Goal: Information Seeking & Learning: Find specific fact

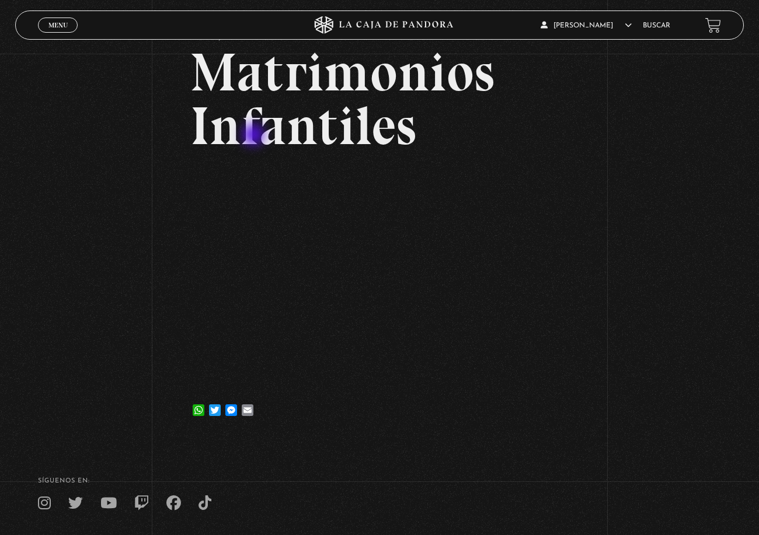
scroll to position [84, 0]
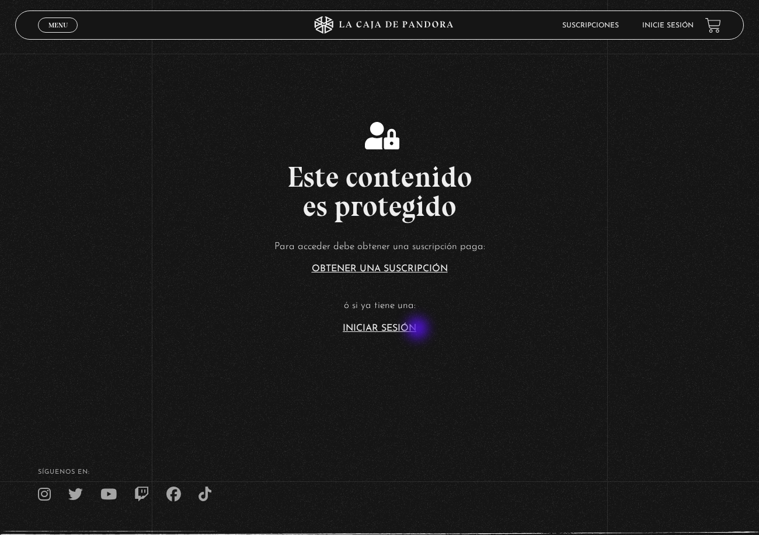
click at [416, 330] on link "Iniciar Sesión" at bounding box center [380, 328] width 74 height 9
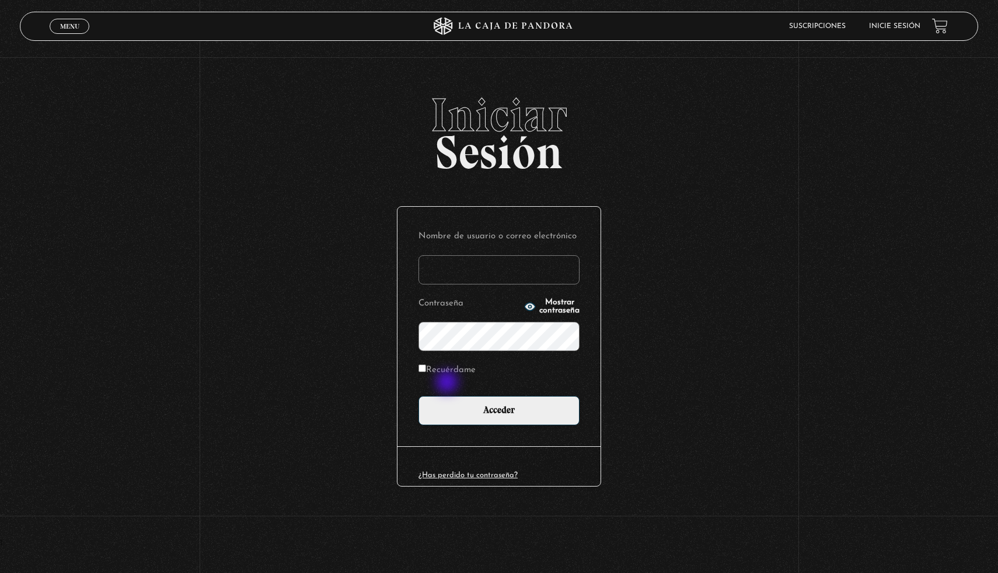
type input "megan"
click at [452, 392] on form "Nombre de usuario o correo electrónico [PERSON_NAME] Mostrar contraseña Recuérd…" at bounding box center [498, 326] width 161 height 197
click at [455, 395] on form "Nombre de usuario o correo electrónico megan Contraseña Mostrar contraseña Recu…" at bounding box center [498, 326] width 161 height 197
click at [463, 402] on input "Acceder" at bounding box center [498, 410] width 161 height 29
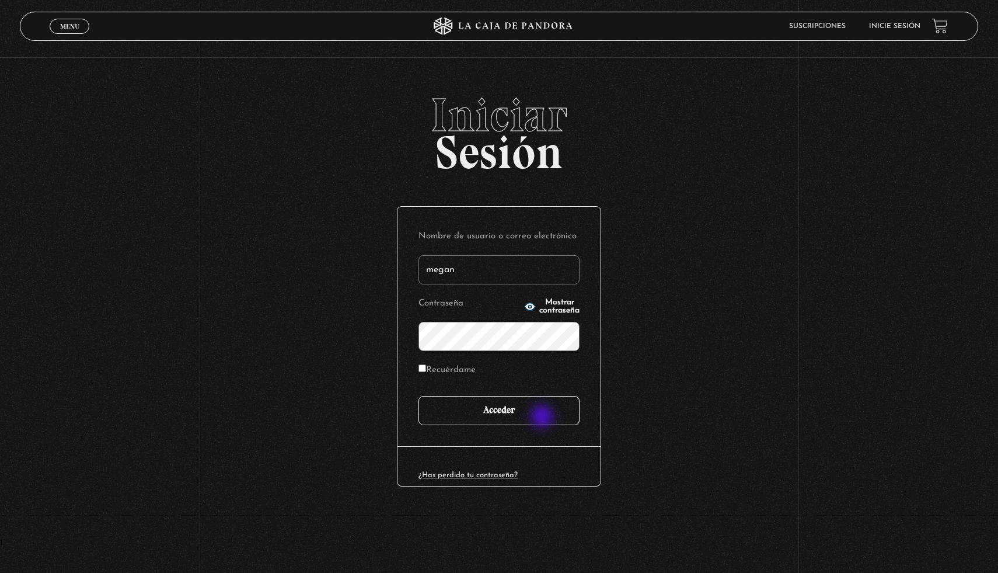
click at [543, 417] on input "Acceder" at bounding box center [498, 410] width 161 height 29
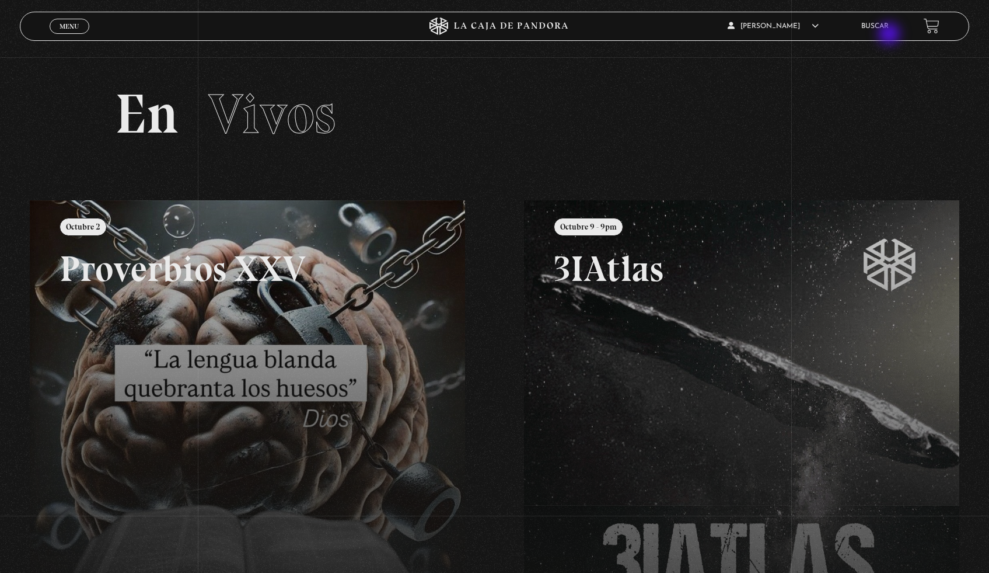
click at [891, 35] on div "Megan Astorga Solís En vivos Pandora Centinelas Mi cuenta Salir Buscar" at bounding box center [791, 25] width 297 height 27
click at [885, 35] on div "Megan Astorga Solís En vivos Pandora Centinelas Mi cuenta Salir Buscar" at bounding box center [791, 25] width 297 height 27
click at [879, 33] on li "Buscar" at bounding box center [874, 26] width 27 height 18
click at [881, 32] on li "Buscar" at bounding box center [874, 26] width 27 height 18
click at [874, 23] on link "Buscar" at bounding box center [874, 26] width 27 height 7
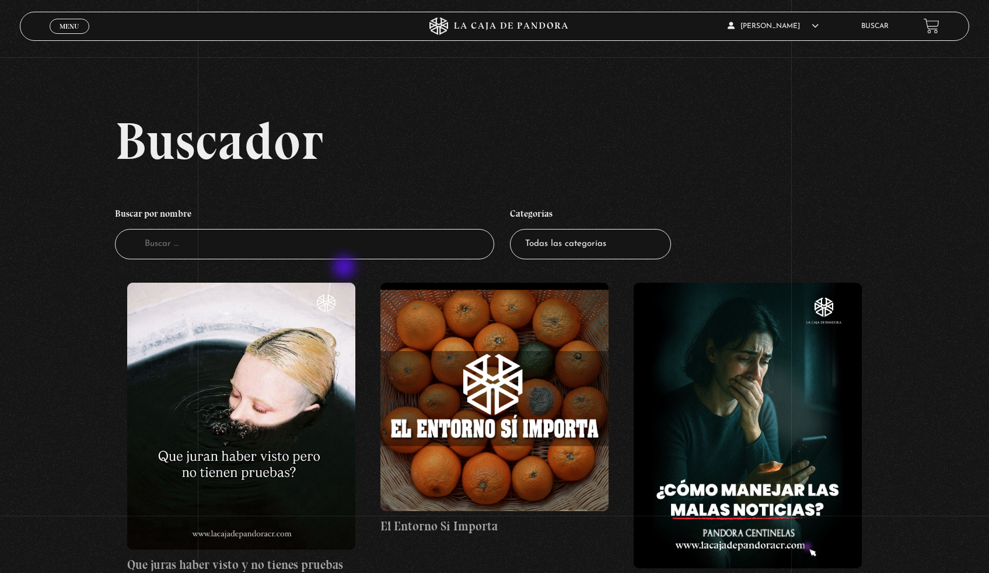
click at [338, 258] on input "Buscador" at bounding box center [305, 244] width 380 height 31
click at [336, 254] on input "Buscador" at bounding box center [305, 244] width 380 height 31
type input "i"
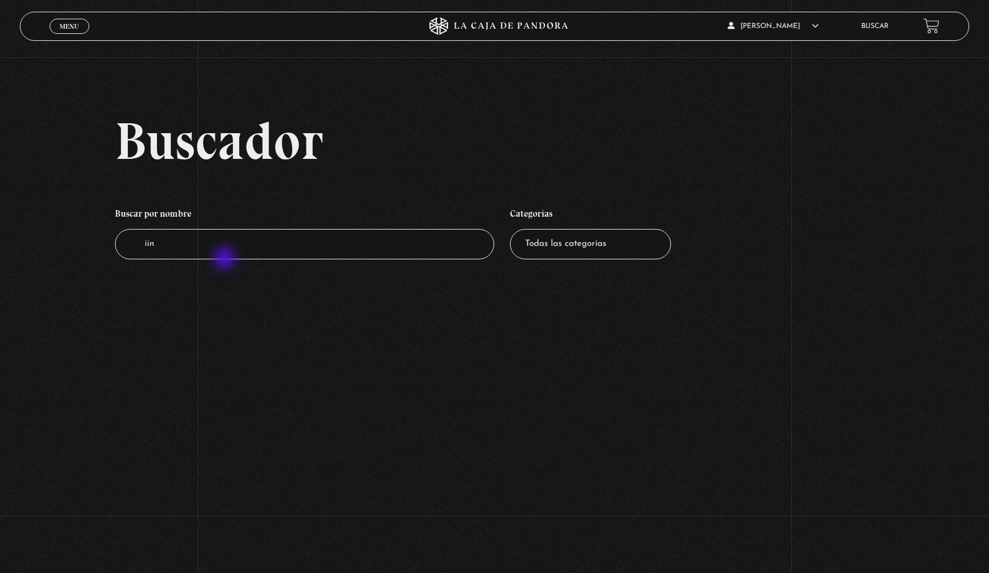
click at [228, 261] on li "Buscar por nombre [PERSON_NAME]" at bounding box center [305, 230] width 380 height 69
click at [225, 250] on input "iin" at bounding box center [305, 244] width 380 height 31
type input "infantiles"
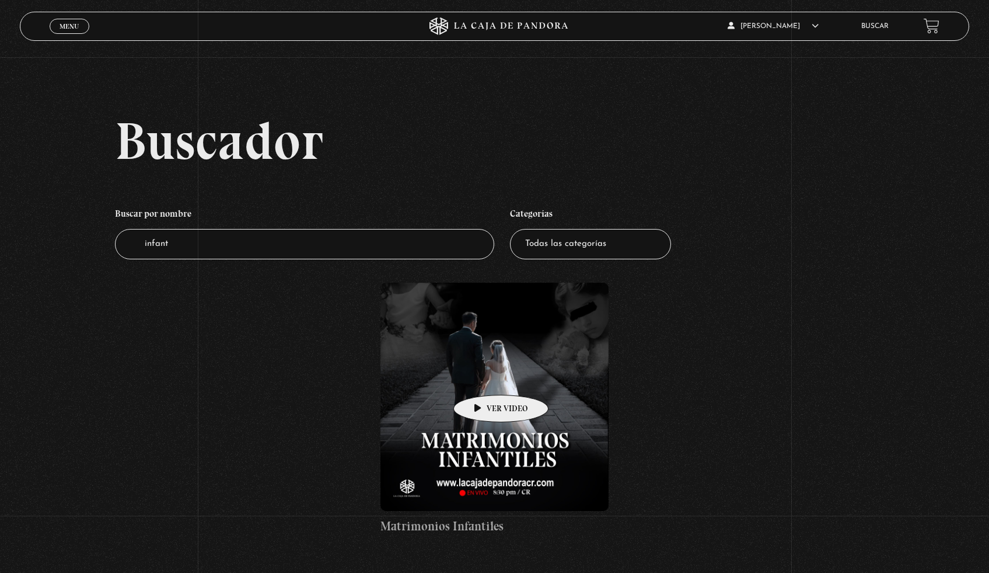
click at [501, 361] on figure at bounding box center [495, 396] width 228 height 228
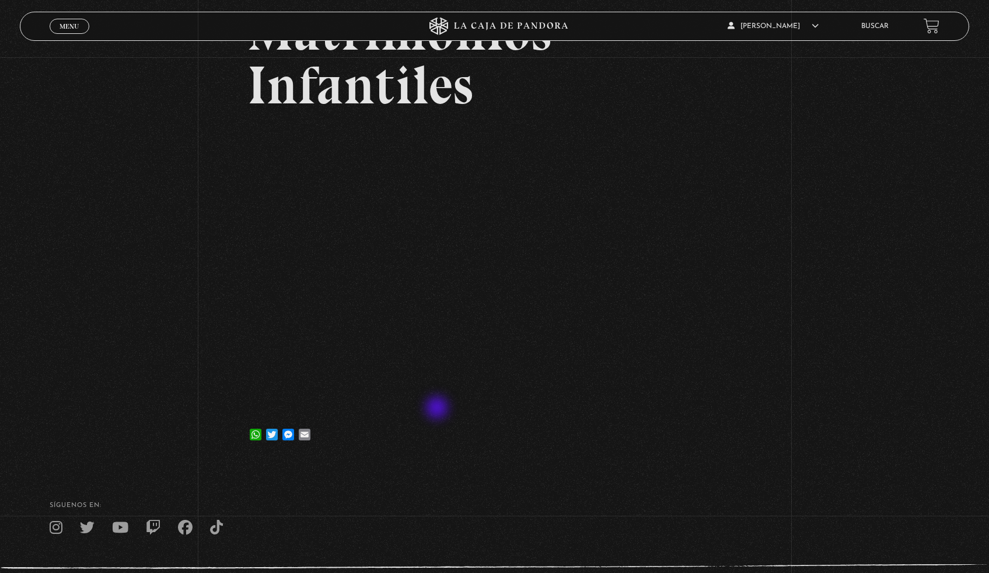
scroll to position [144, 0]
